Goal: Task Accomplishment & Management: Manage account settings

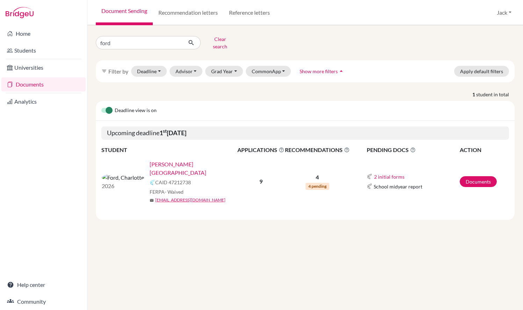
click at [150, 160] on link "[PERSON_NAME][GEOGRAPHIC_DATA]" at bounding box center [196, 168] width 92 height 17
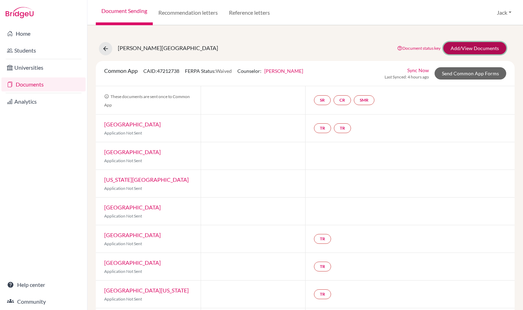
click at [478, 50] on link "Add/View Documents" at bounding box center [474, 48] width 63 height 12
